Goal: Find specific page/section: Find specific page/section

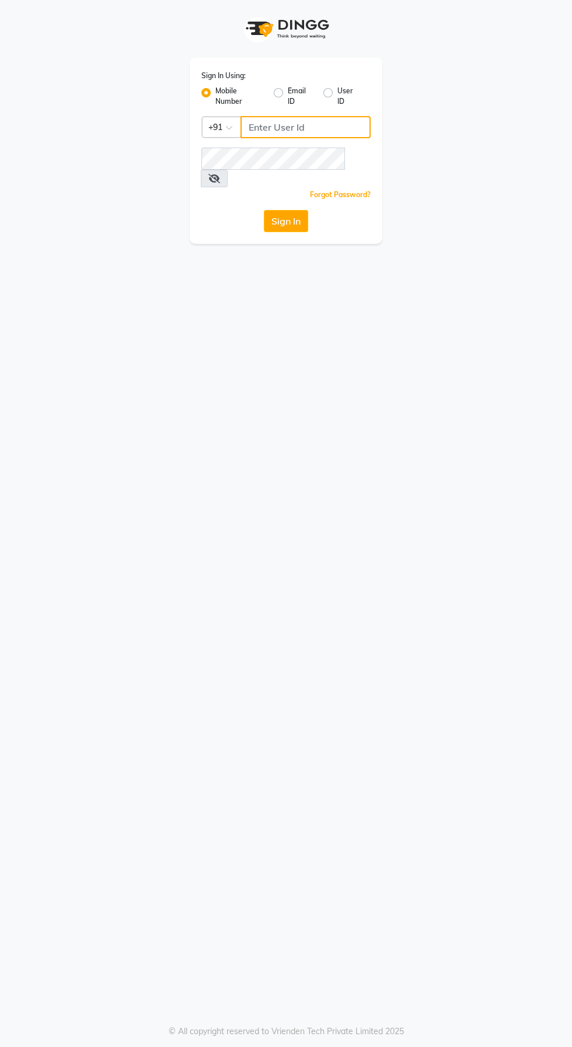
click at [346, 127] on input "Username" at bounding box center [305, 127] width 130 height 22
type input "6374670818"
click at [264, 210] on button "Sign In" at bounding box center [286, 221] width 44 height 22
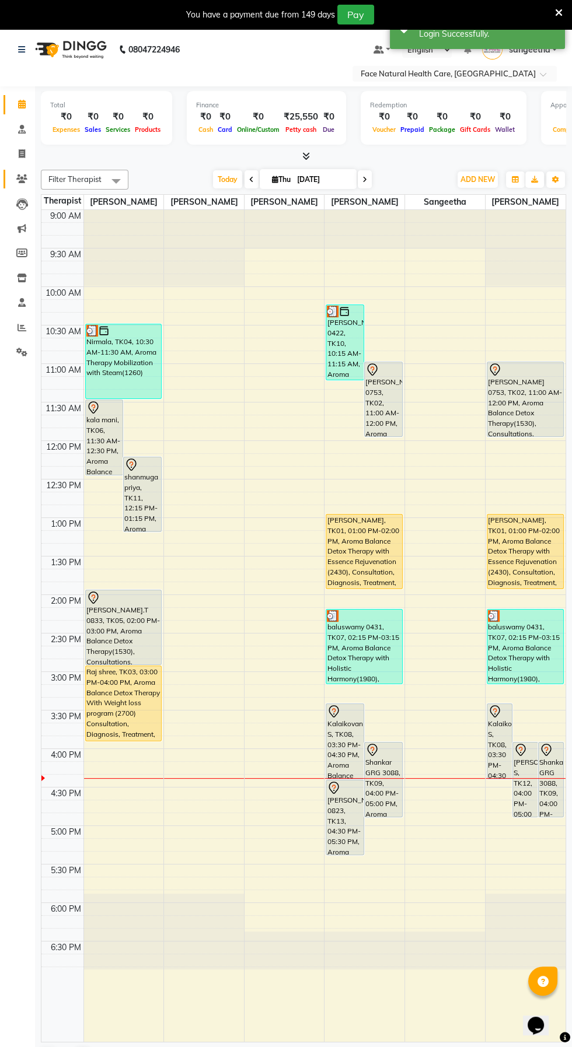
click at [22, 178] on icon at bounding box center [21, 178] width 11 height 9
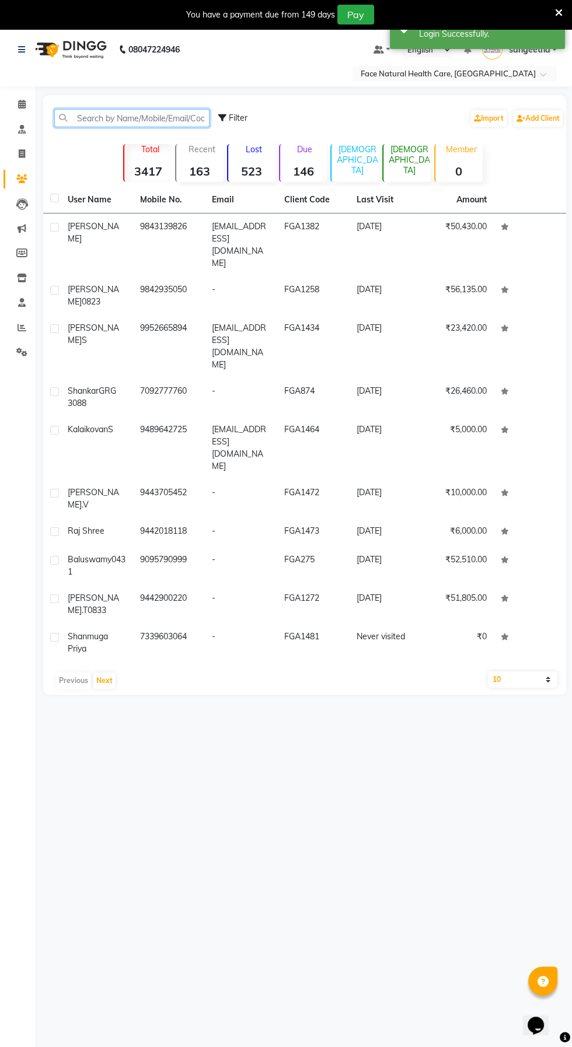
click at [120, 117] on input "text" at bounding box center [131, 118] width 155 height 18
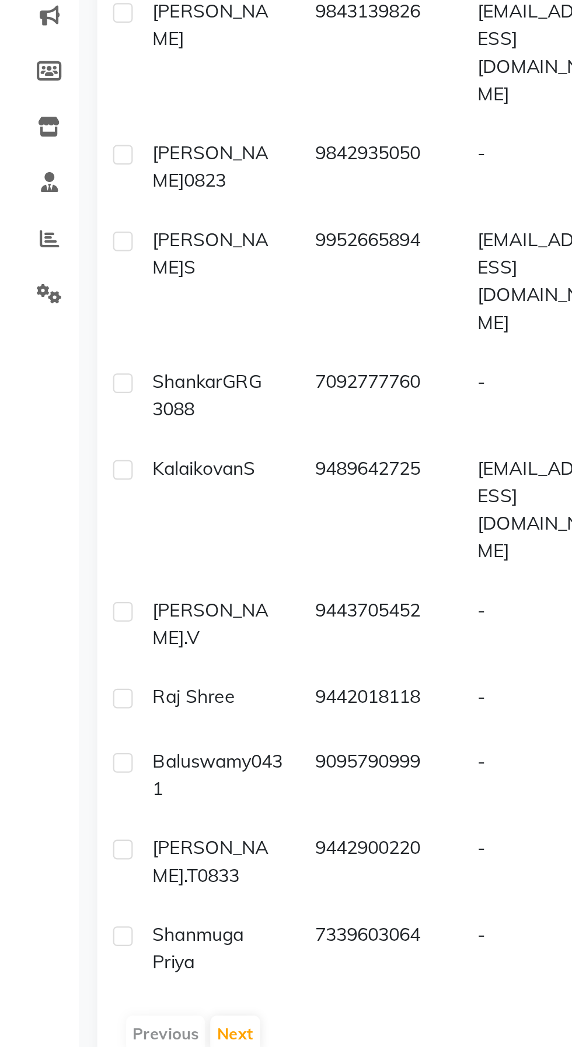
click at [170, 315] on td "9952665894" at bounding box center [169, 346] width 72 height 63
